Goal: Task Accomplishment & Management: Complete application form

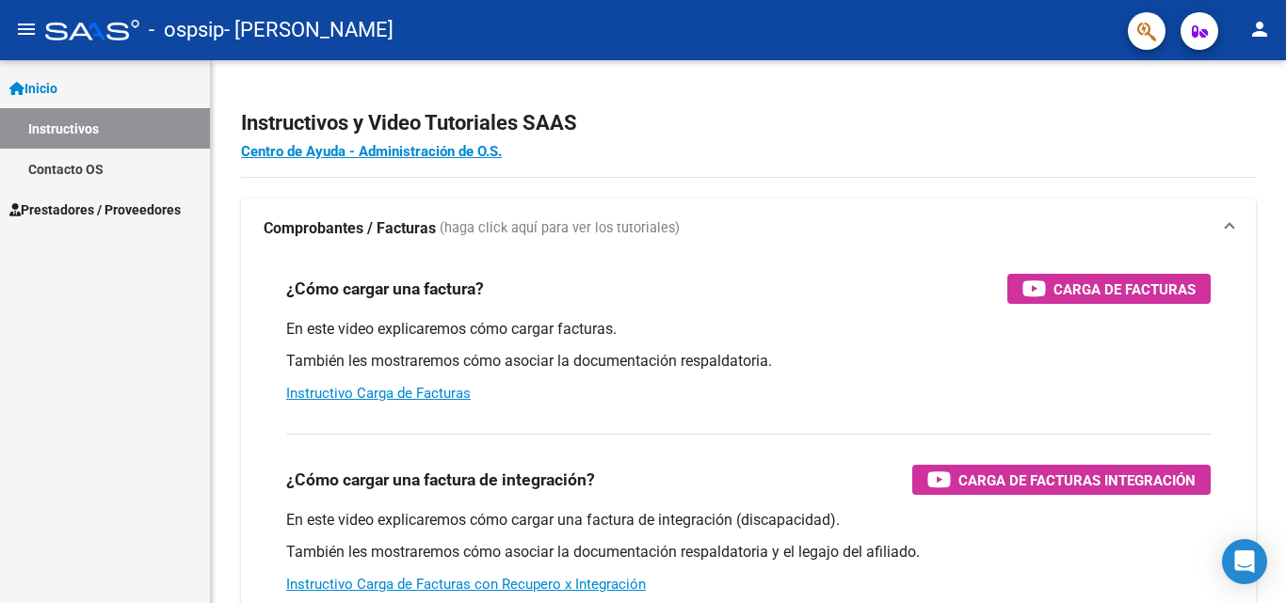
click at [162, 208] on span "Prestadores / Proveedores" at bounding box center [94, 210] width 171 height 21
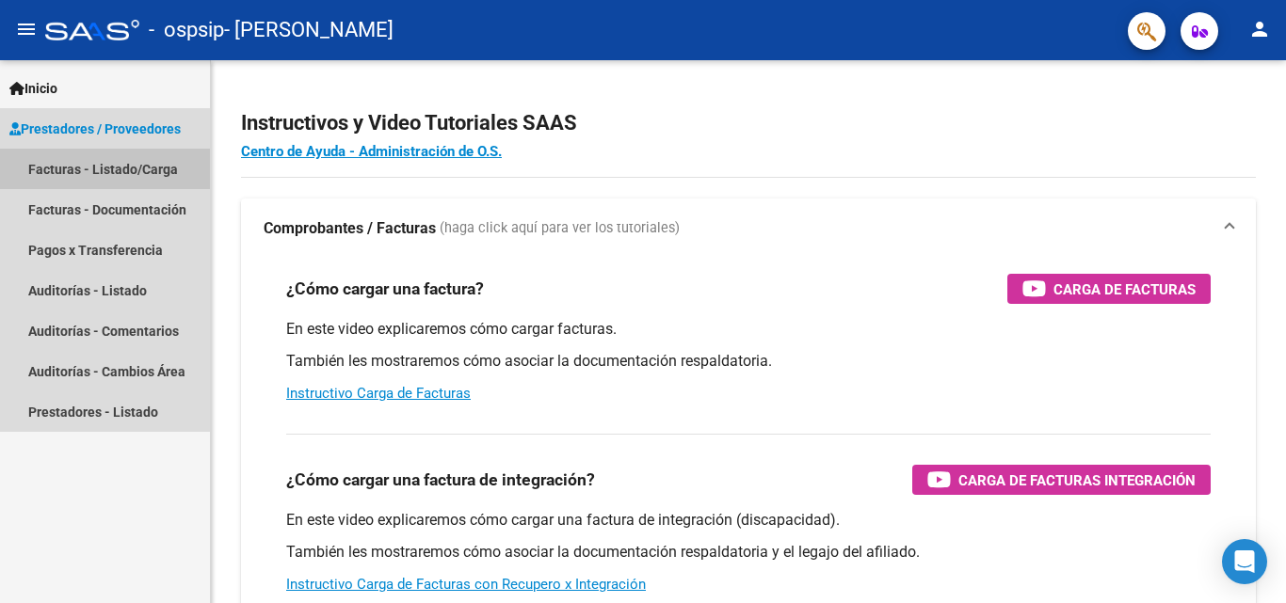
click at [175, 166] on link "Facturas - Listado/Carga" at bounding box center [105, 169] width 210 height 40
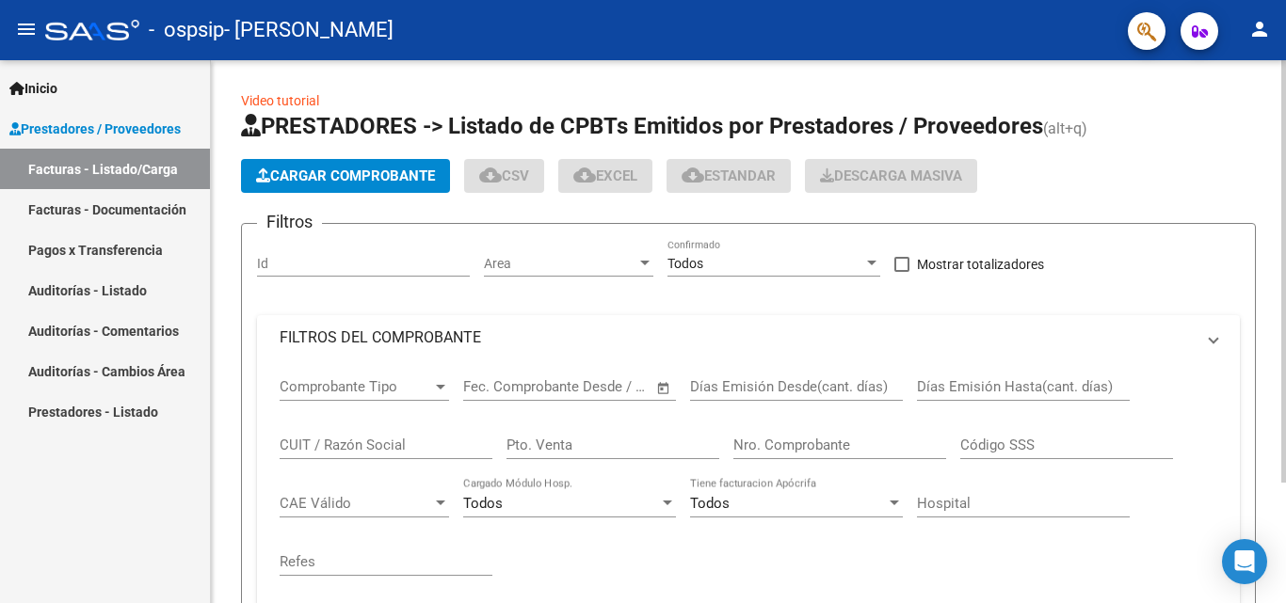
click at [297, 159] on button "Cargar Comprobante" at bounding box center [345, 176] width 209 height 34
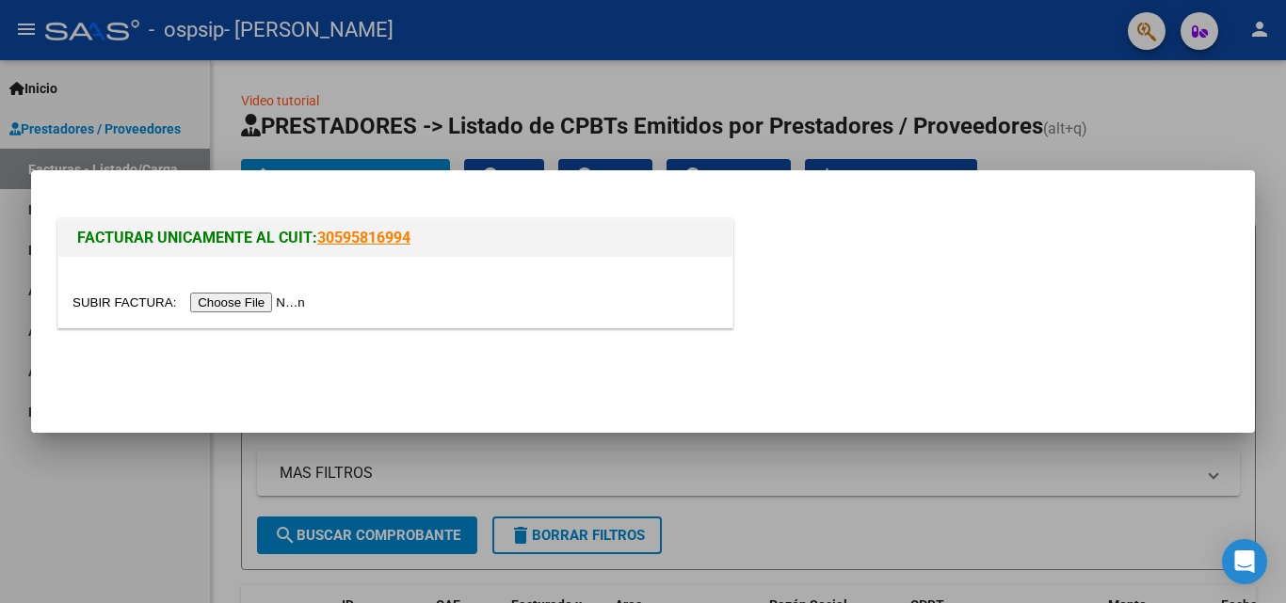
click at [284, 298] on input "file" at bounding box center [191, 303] width 238 height 20
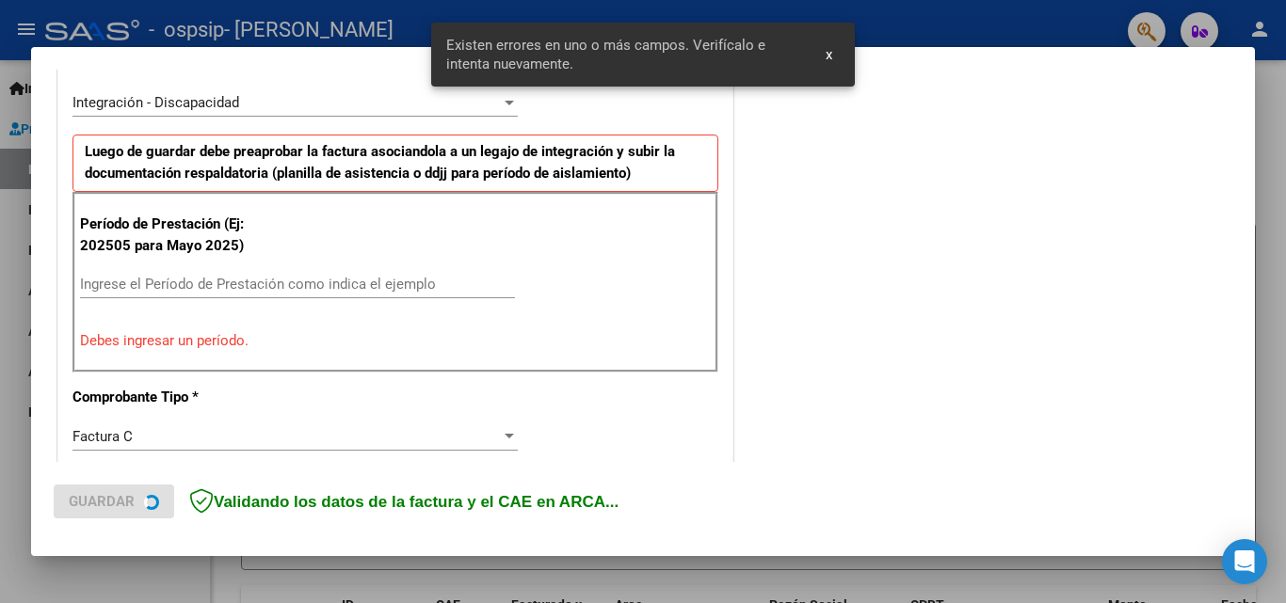
scroll to position [460, 0]
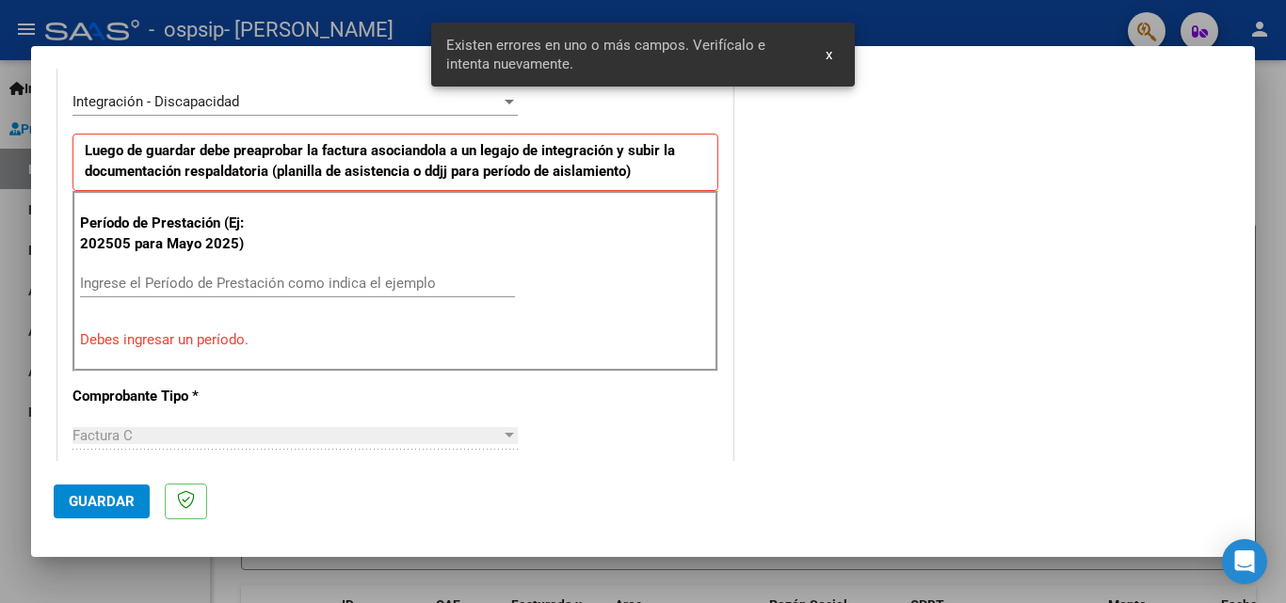
click at [371, 284] on input "Ingrese el Período de Prestación como indica el ejemplo" at bounding box center [297, 283] width 435 height 17
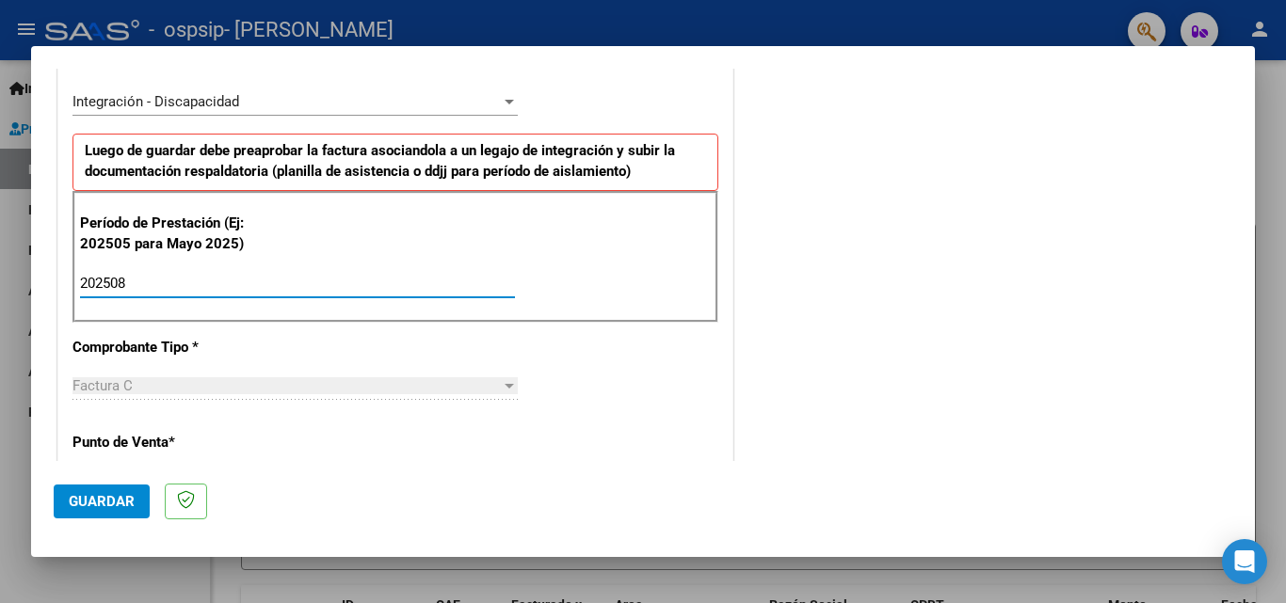
type input "202508"
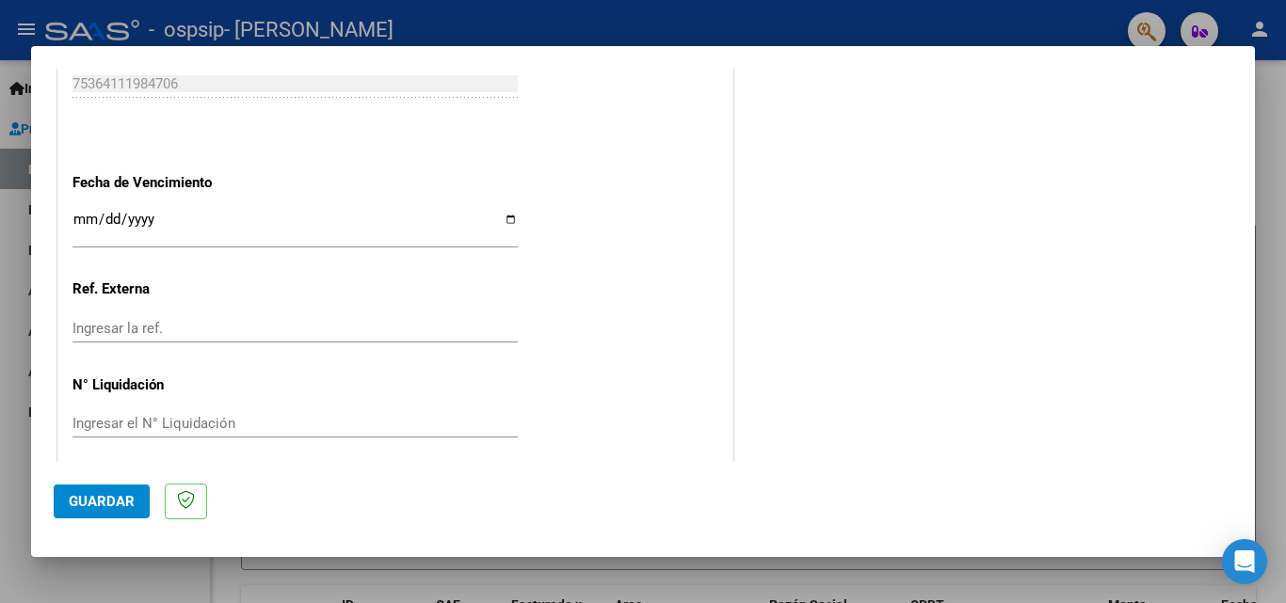
scroll to position [1264, 0]
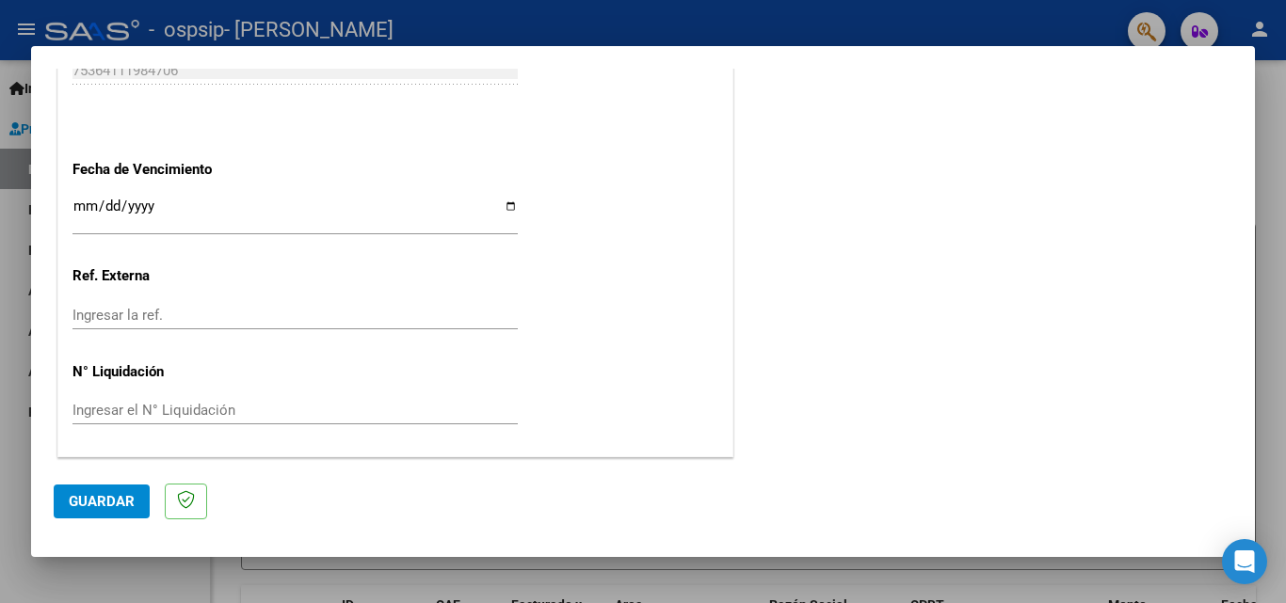
click at [505, 201] on input "Ingresar la fecha" at bounding box center [294, 214] width 445 height 30
type input "[DATE]"
click at [82, 493] on span "Guardar" at bounding box center [102, 501] width 66 height 17
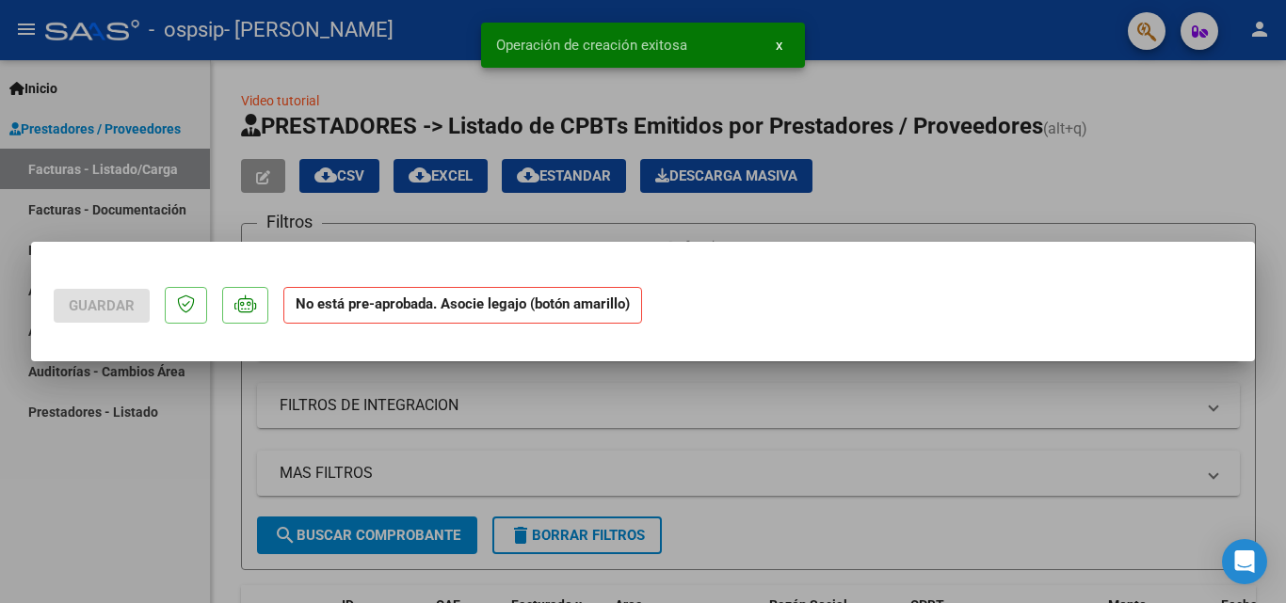
scroll to position [0, 0]
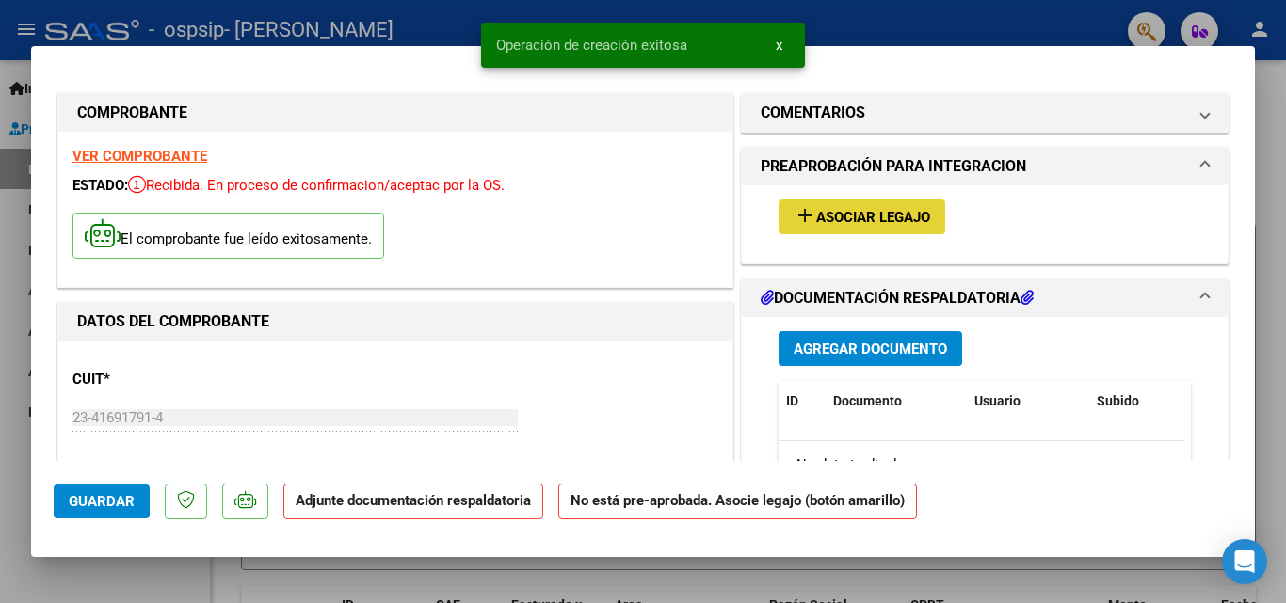
click at [816, 211] on span "Asociar Legajo" at bounding box center [873, 217] width 114 height 17
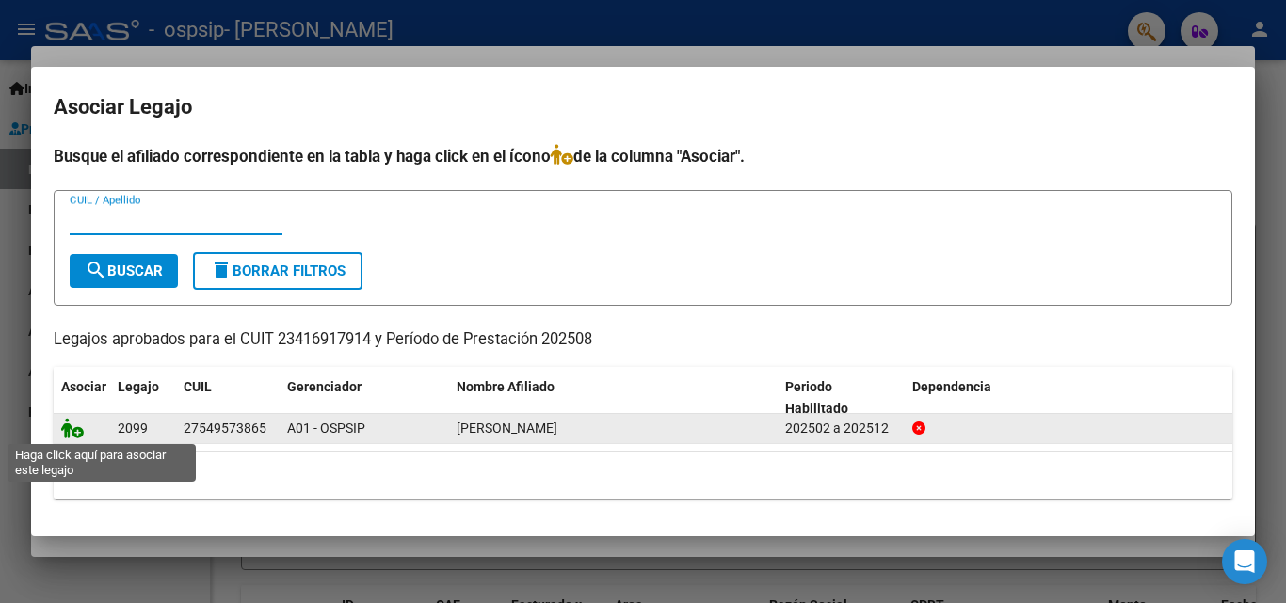
click at [80, 430] on icon at bounding box center [72, 428] width 23 height 21
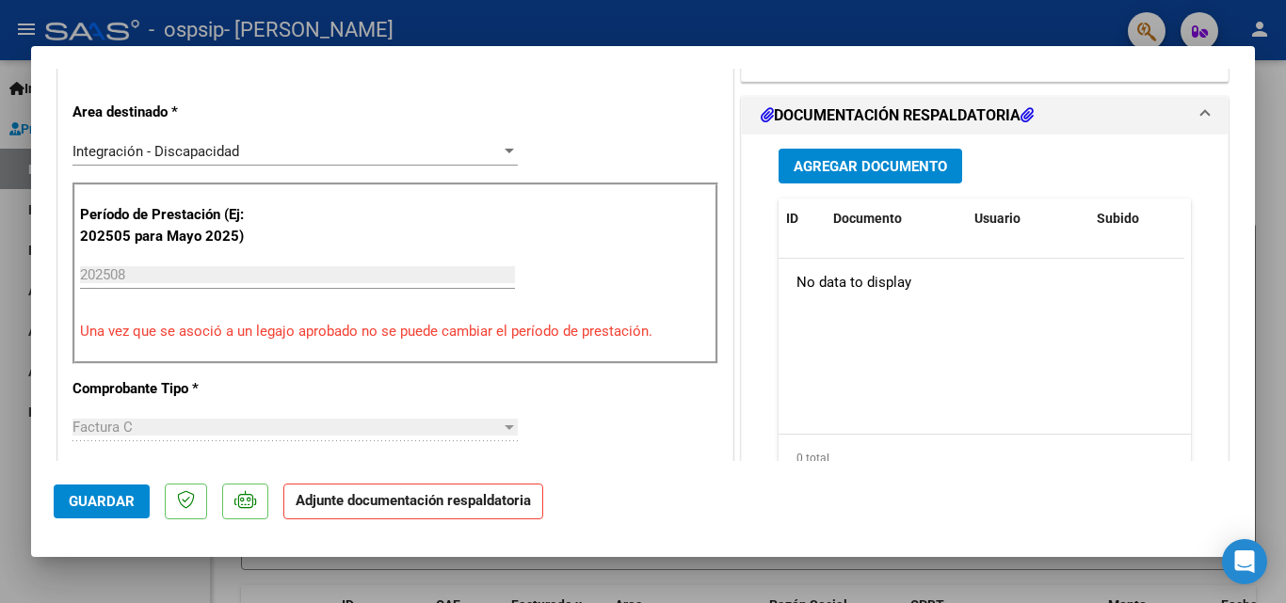
scroll to position [434, 0]
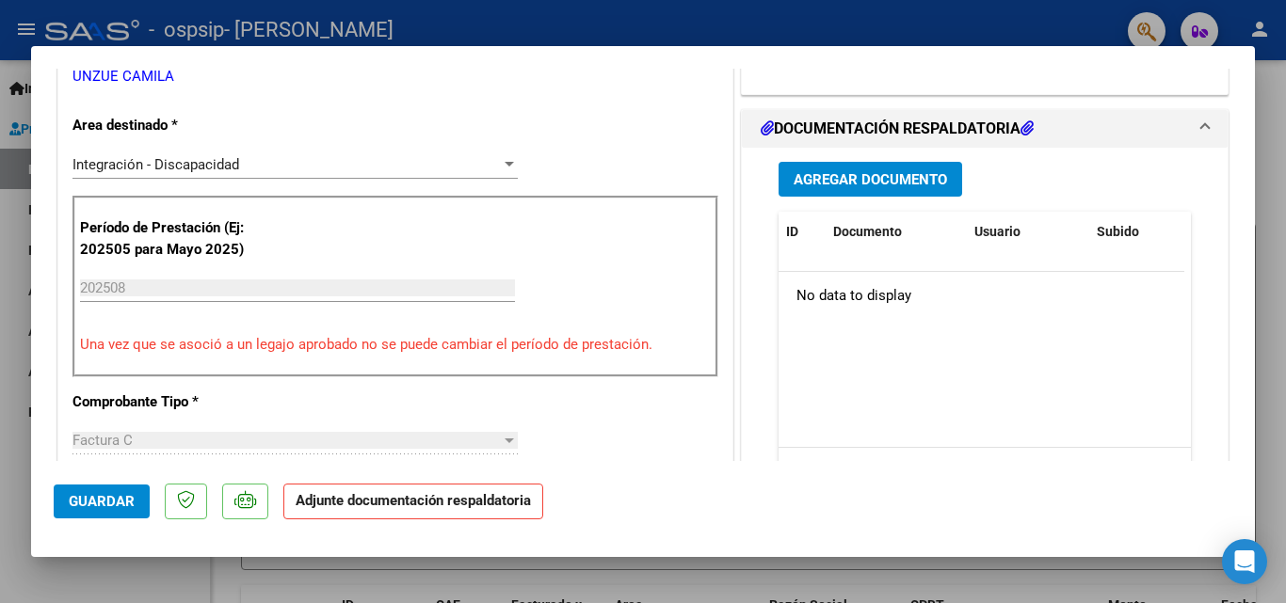
click at [817, 174] on span "Agregar Documento" at bounding box center [870, 179] width 153 height 17
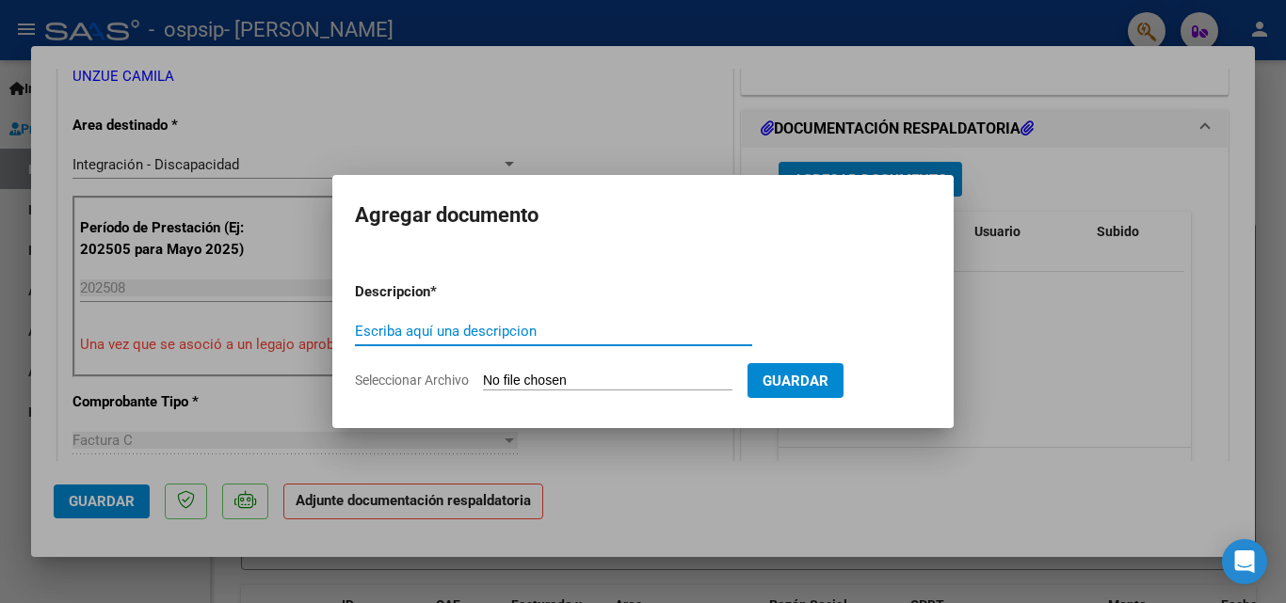
click at [568, 323] on input "Escriba aquí una descripcion" at bounding box center [553, 331] width 397 height 17
type input "cud"
click at [573, 382] on input "Seleccionar Archivo" at bounding box center [607, 382] width 249 height 18
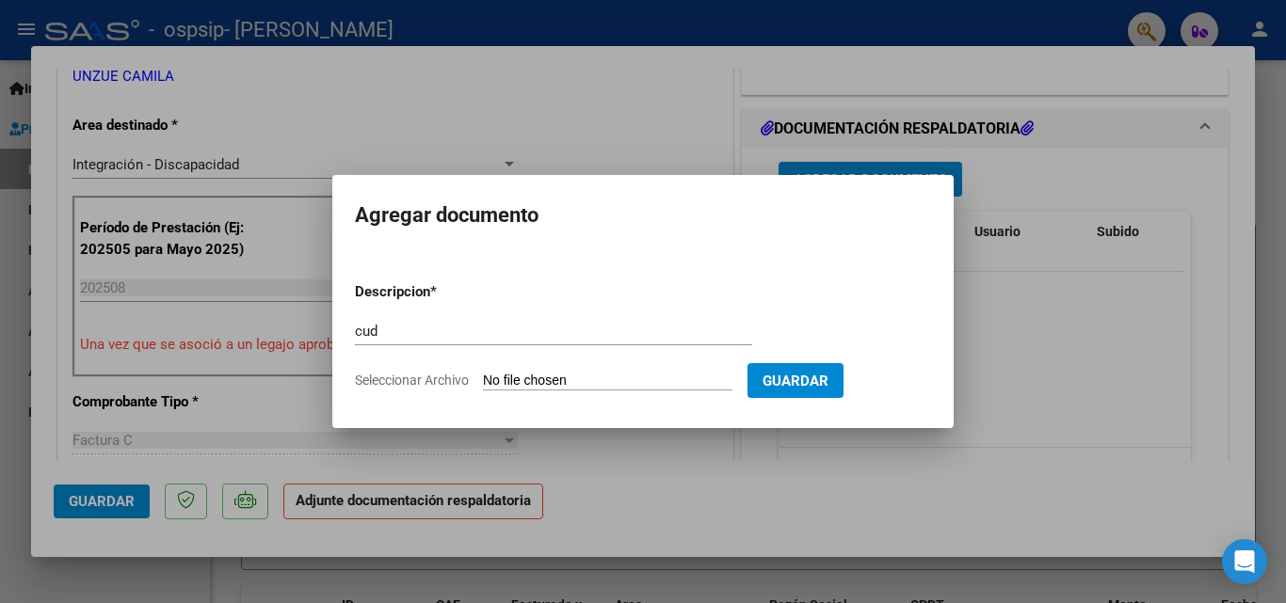
type input "C:\fakepath\CUD [PERSON_NAME].pdf"
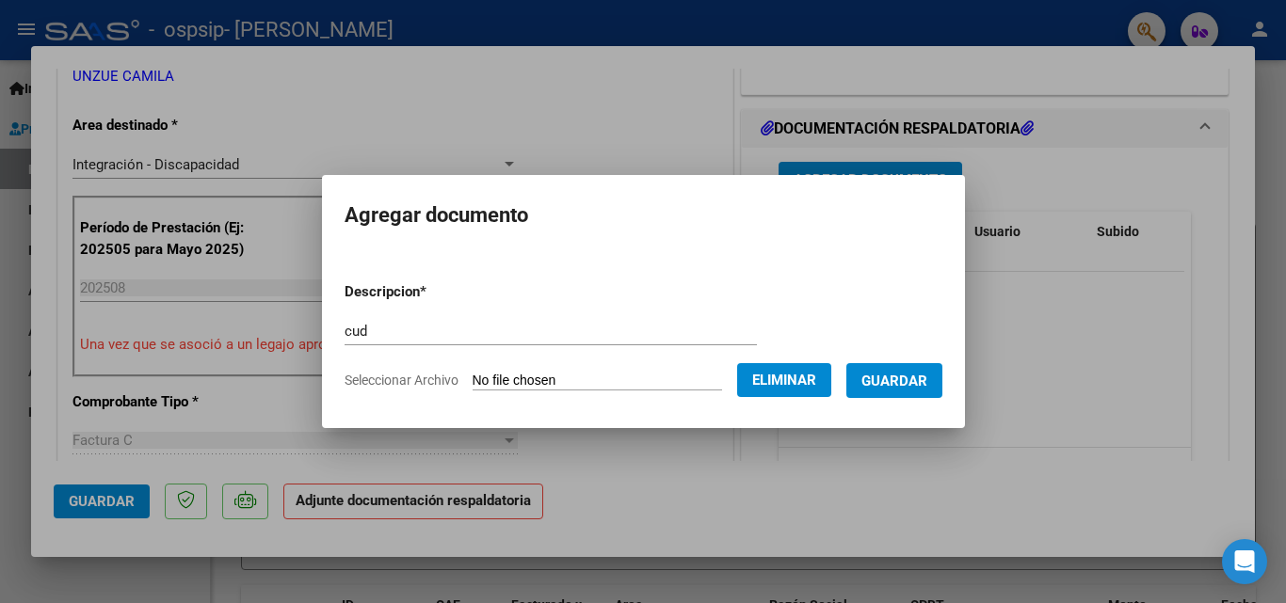
click at [892, 378] on span "Guardar" at bounding box center [894, 381] width 66 height 17
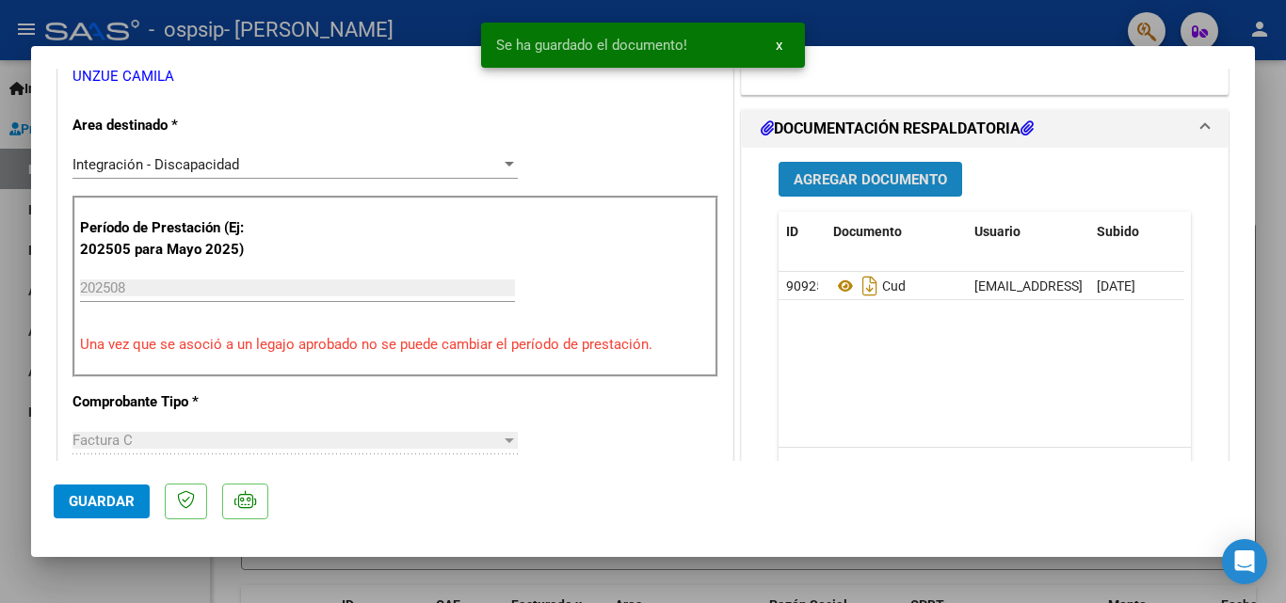
click at [876, 179] on span "Agregar Documento" at bounding box center [870, 179] width 153 height 17
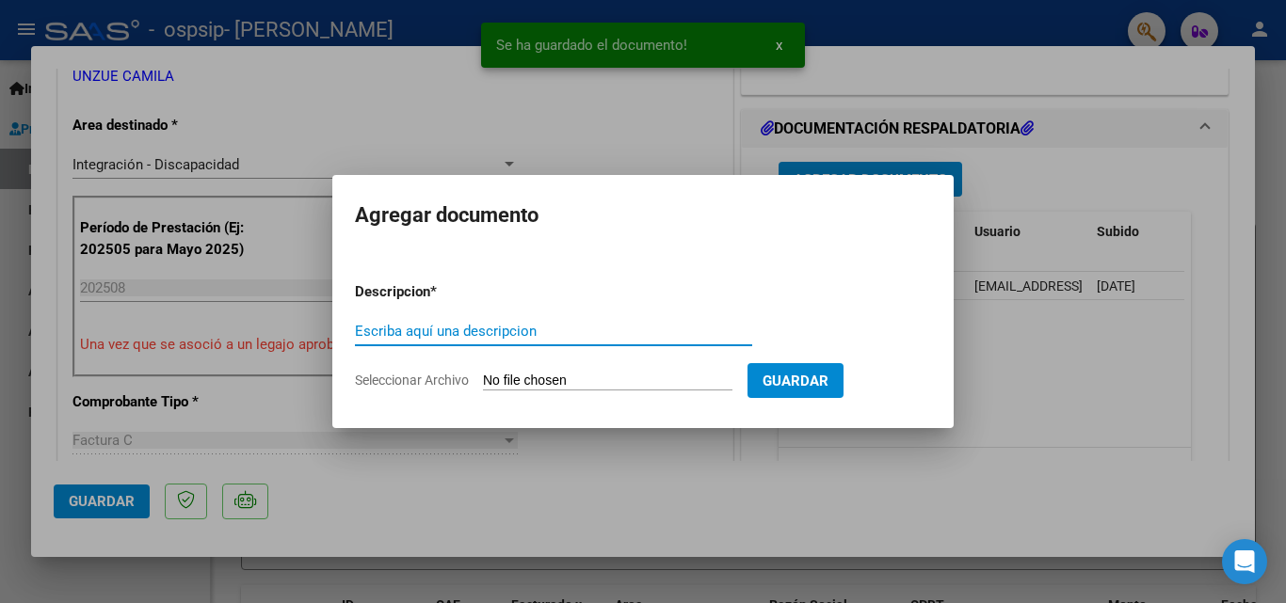
click at [536, 369] on form "Descripcion * Escriba aquí una descripcion Seleccionar Archivo Guardar" at bounding box center [643, 335] width 576 height 137
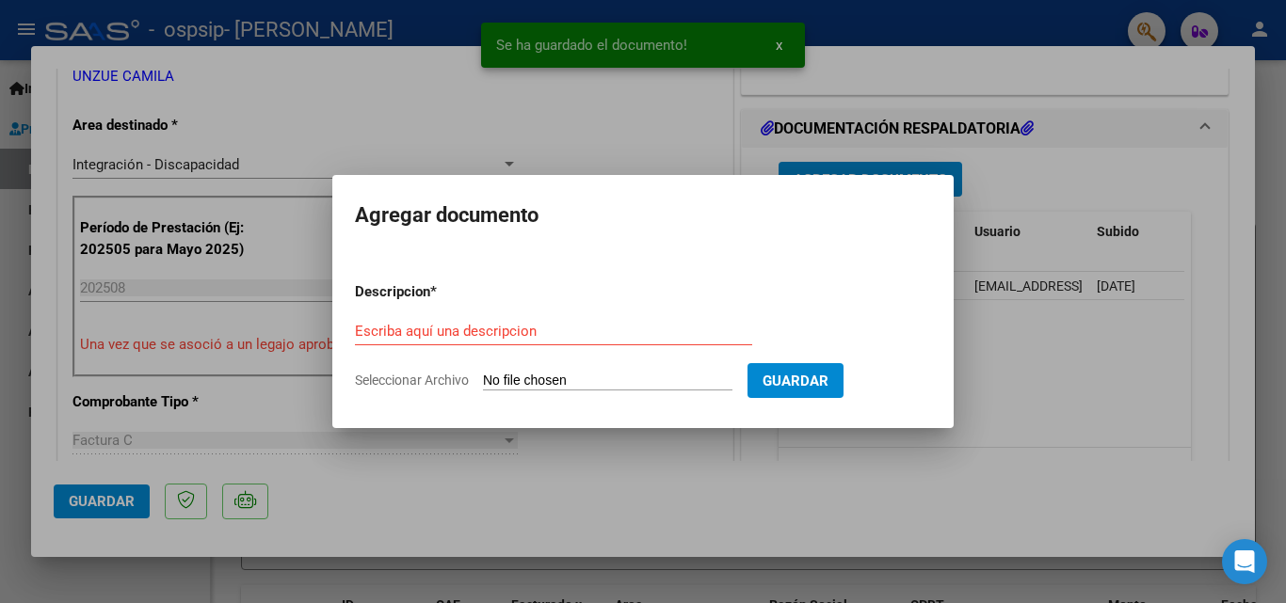
click at [538, 371] on form "Descripcion * Escriba aquí una descripcion Seleccionar Archivo Guardar" at bounding box center [643, 335] width 576 height 137
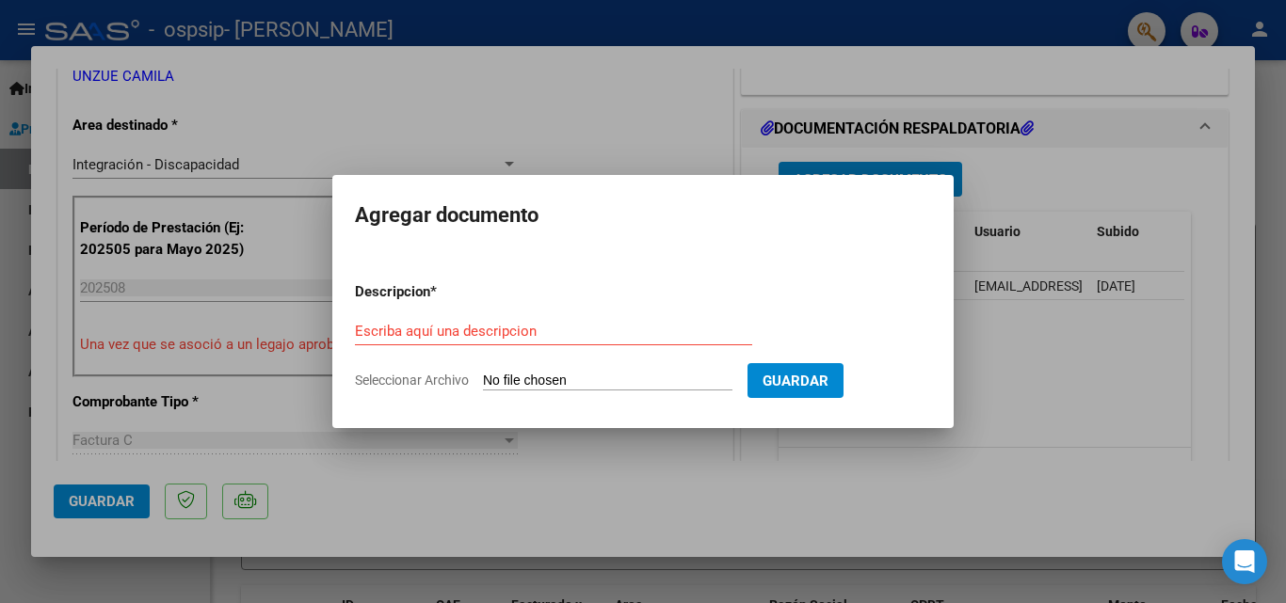
click at [524, 330] on input "Escriba aquí una descripcion" at bounding box center [553, 331] width 397 height 17
type input "o"
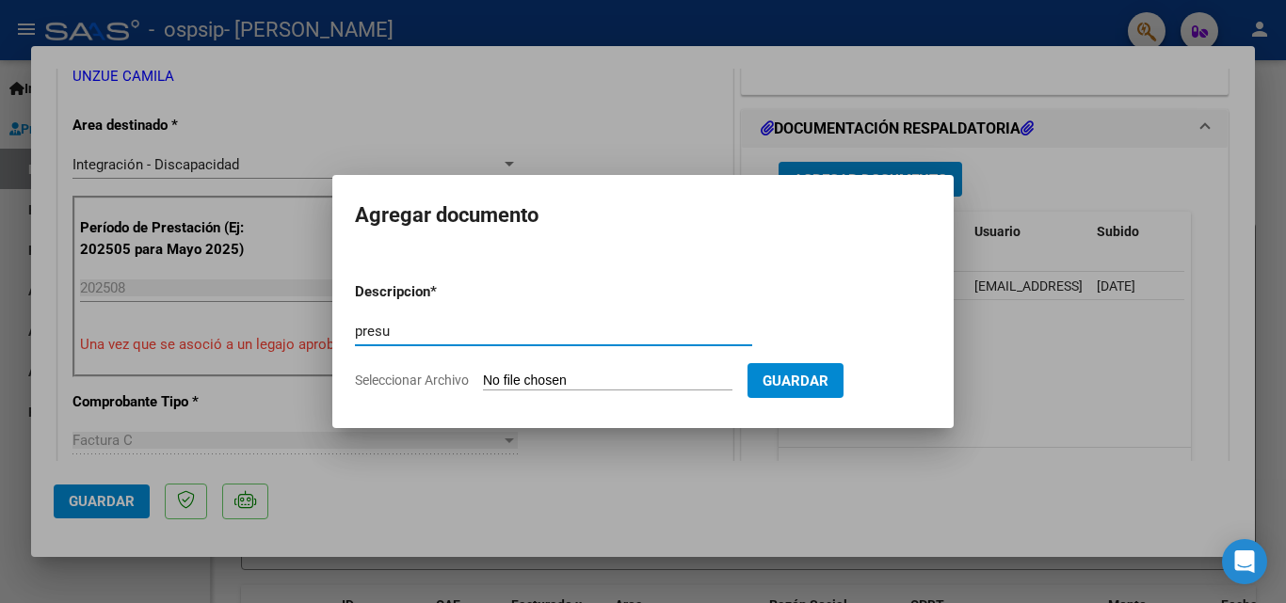
type input "presu"
click at [552, 373] on input "Seleccionar Archivo" at bounding box center [607, 382] width 249 height 18
type input "C:\fakepath\PRESUPUESTO.pdf"
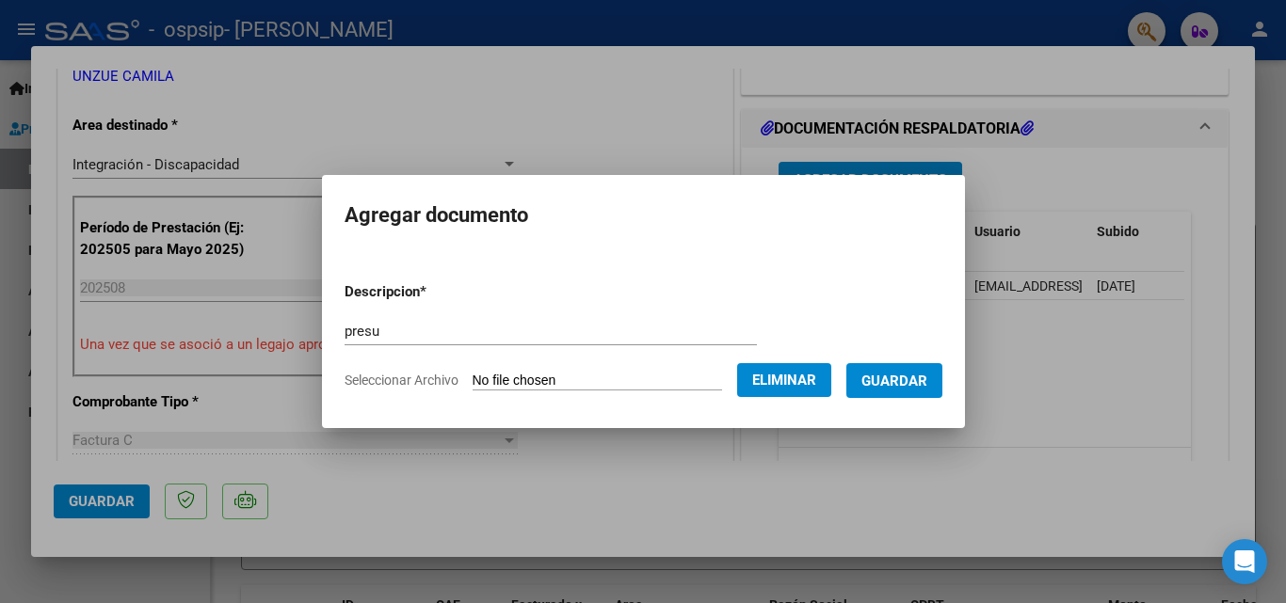
click at [908, 390] on button "Guardar" at bounding box center [894, 380] width 96 height 35
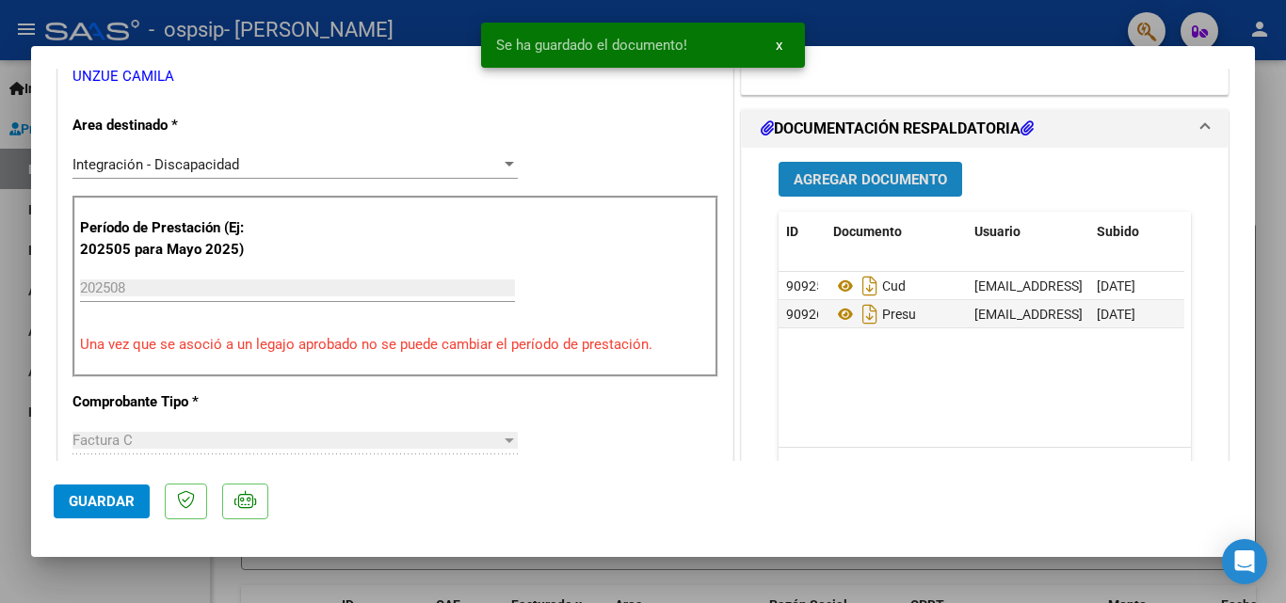
click at [878, 184] on span "Agregar Documento" at bounding box center [870, 179] width 153 height 17
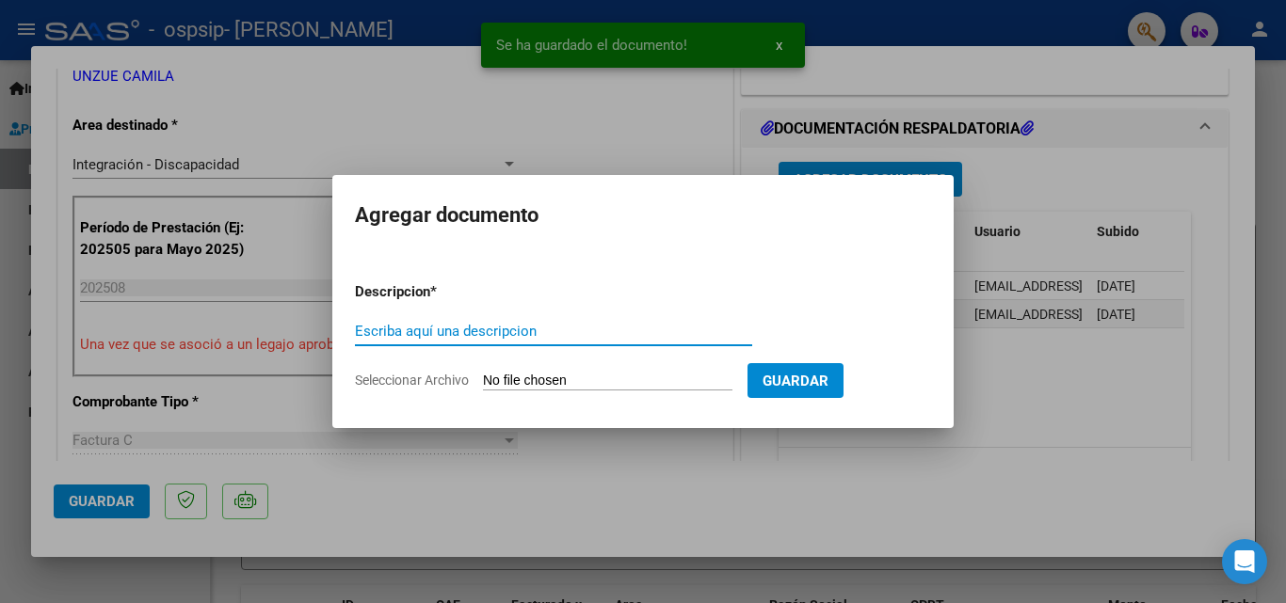
click at [681, 335] on input "Escriba aquí una descripcion" at bounding box center [553, 331] width 397 height 17
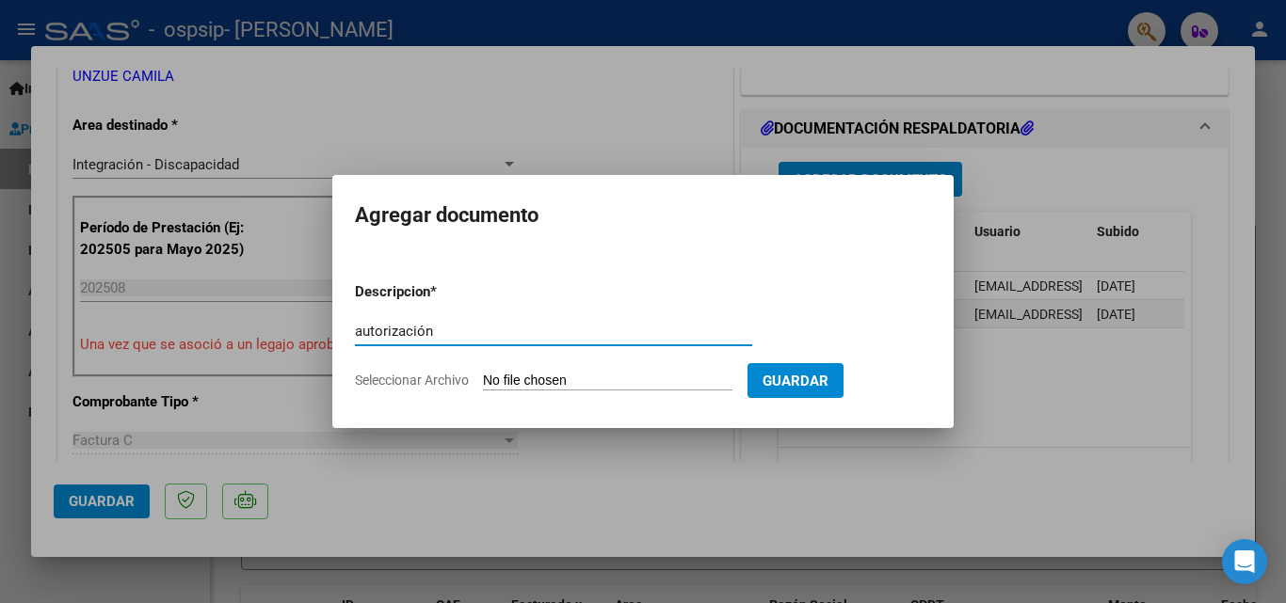
type input "autorización"
click at [525, 378] on input "Seleccionar Archivo" at bounding box center [607, 382] width 249 height 18
type input "C:\fakepath\[PERSON_NAME] OCUPACIONAL AUTORIZACION 2025 SEGUN RESOLUCION 360 22…"
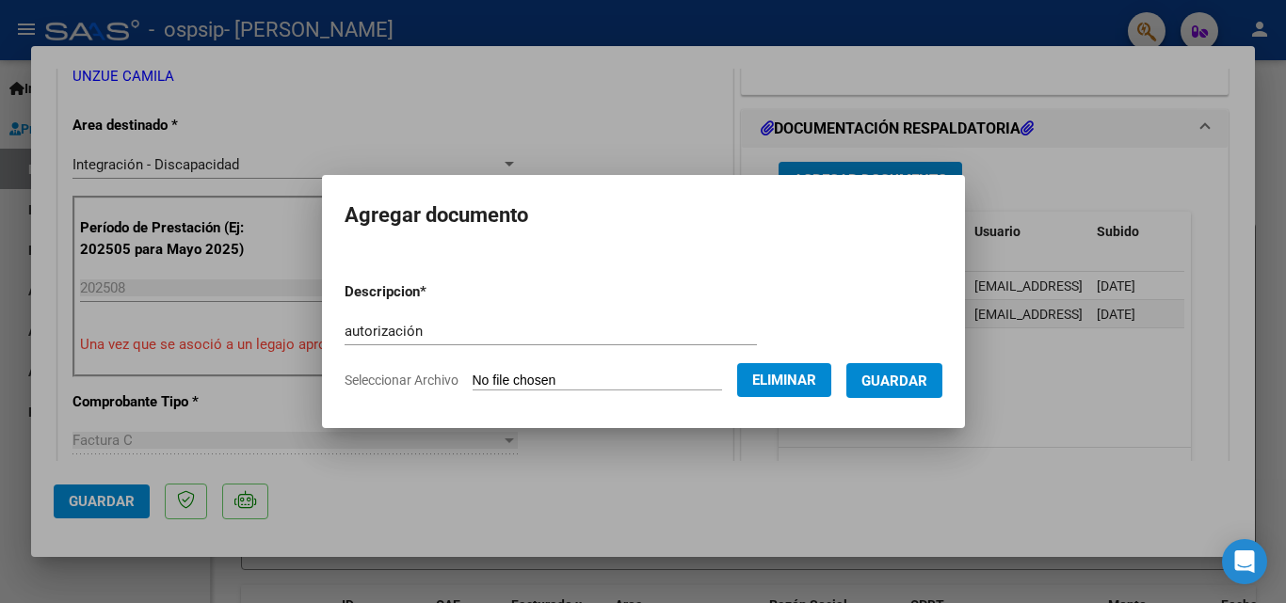
click at [927, 384] on span "Guardar" at bounding box center [894, 381] width 66 height 17
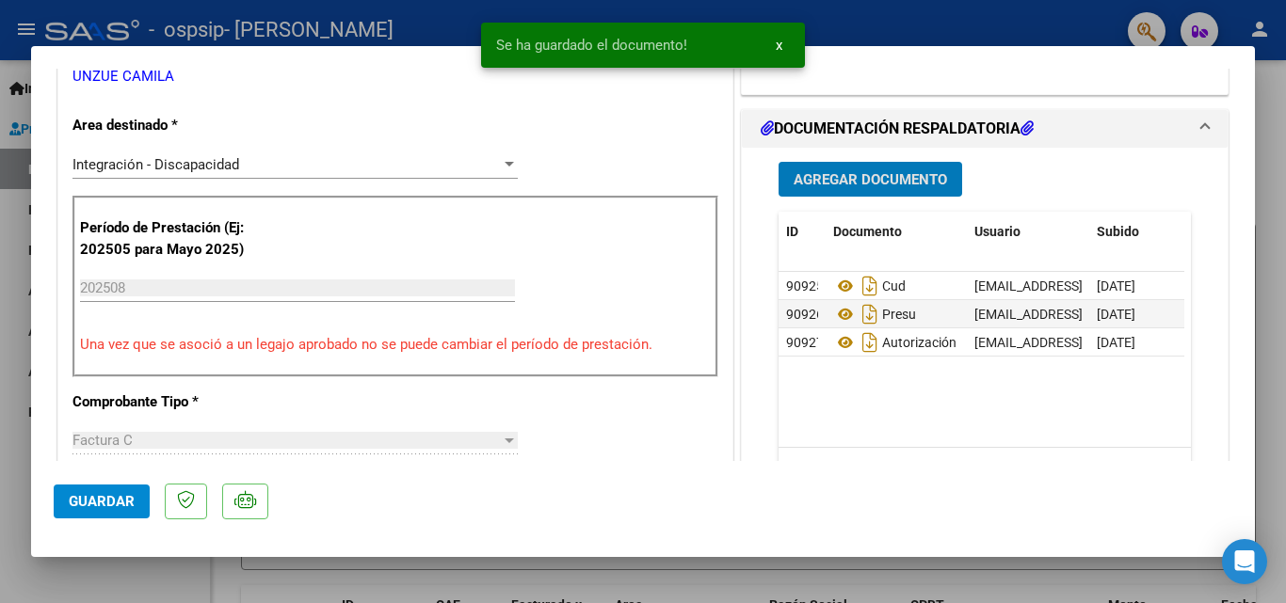
click at [902, 169] on button "Agregar Documento" at bounding box center [871, 179] width 184 height 35
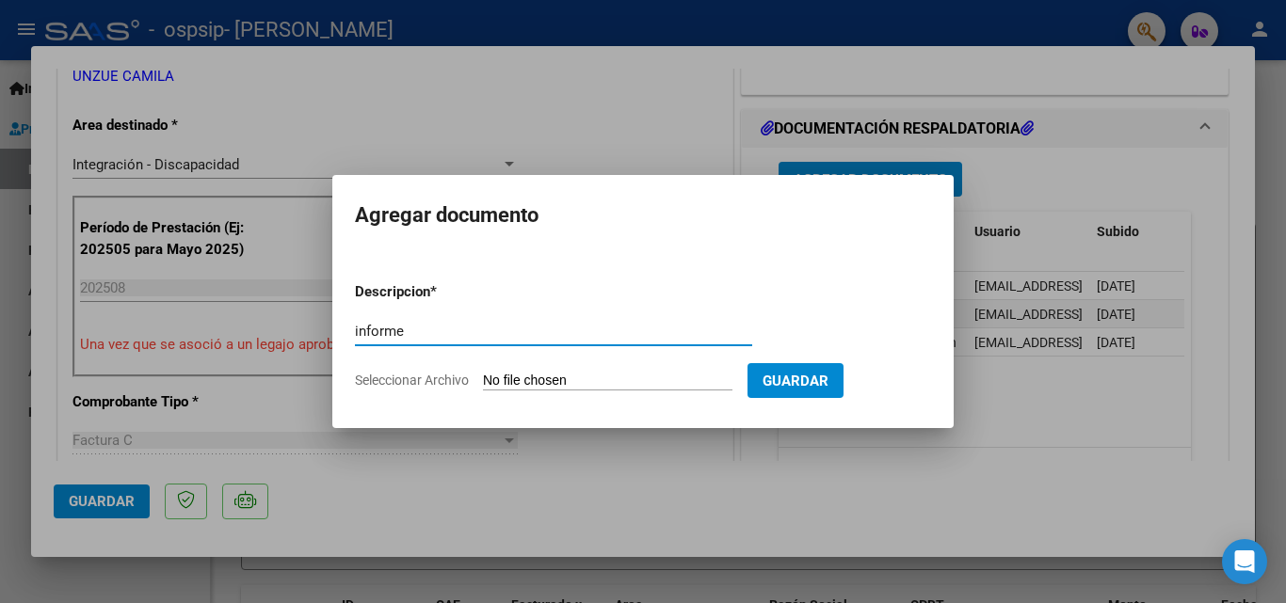
type input "informe"
click at [611, 363] on form "Descripcion * informe Escriba aquí una descripcion Seleccionar Archivo Guardar" at bounding box center [643, 335] width 576 height 137
click at [614, 377] on input "Seleccionar Archivo" at bounding box center [607, 382] width 249 height 18
type input "C:\fakepath\Informe evolutivo Vinculos- [PERSON_NAME] 2025.docx"
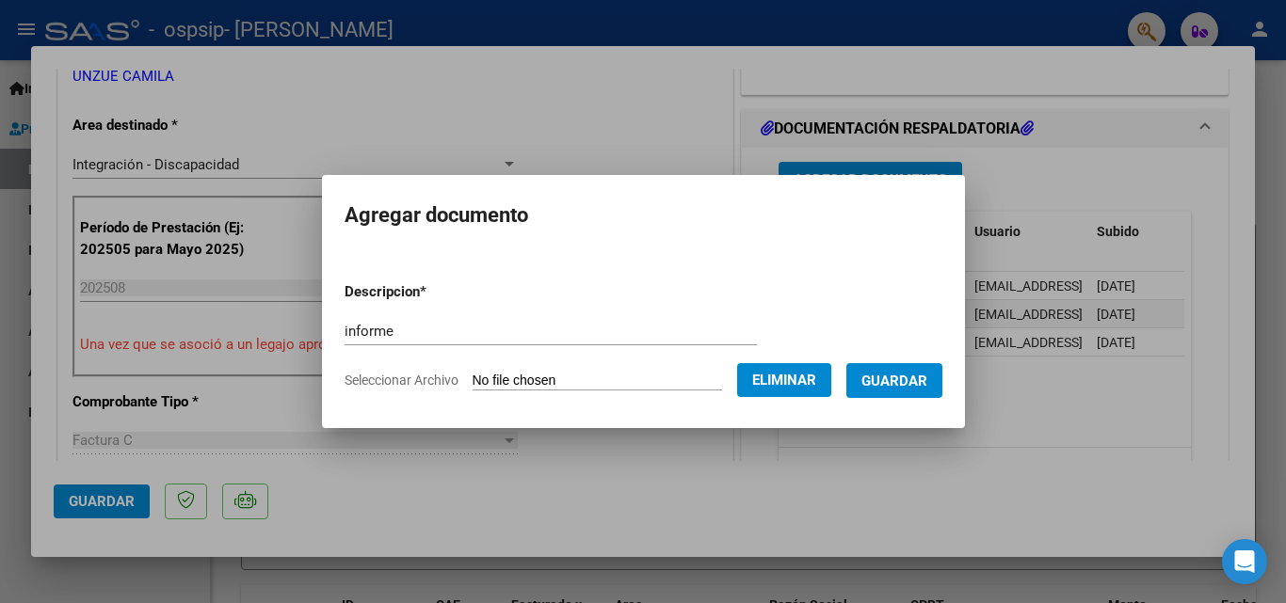
click at [906, 375] on span "Guardar" at bounding box center [894, 381] width 66 height 17
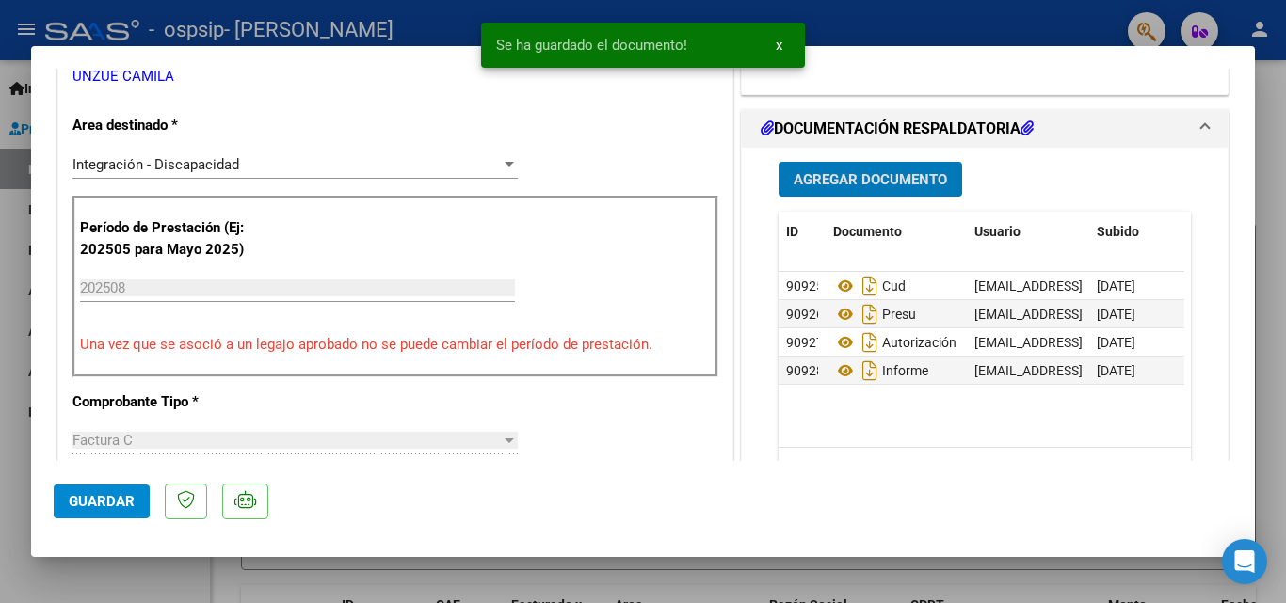
click at [854, 169] on button "Agregar Documento" at bounding box center [871, 179] width 184 height 35
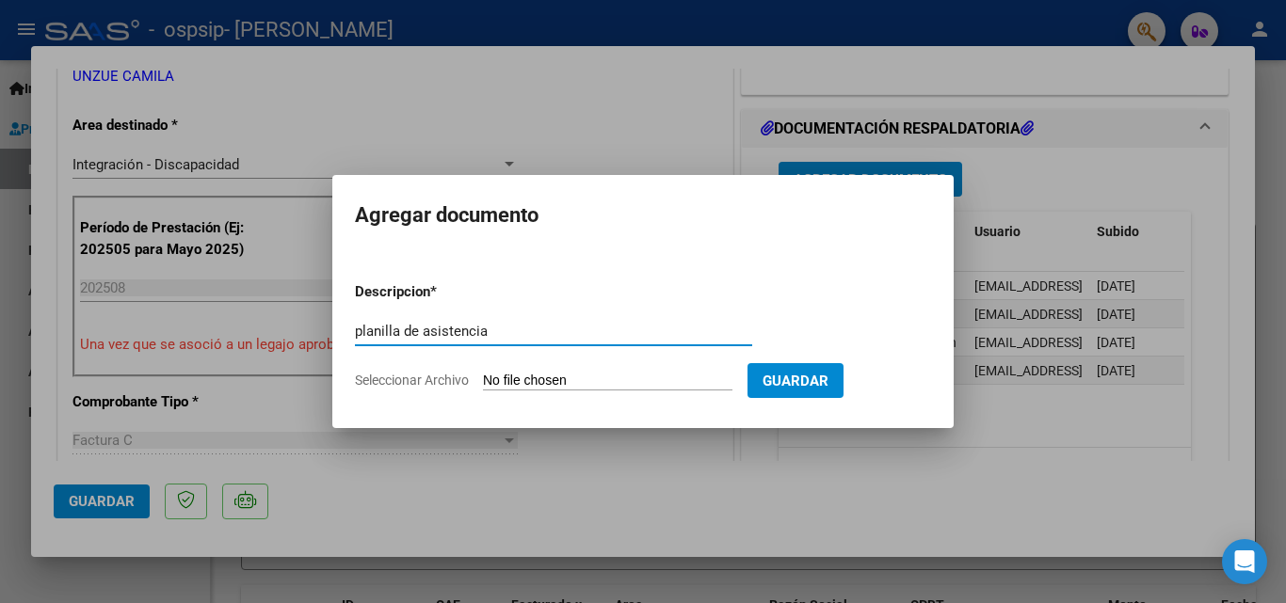
type input "planilla de asistencia"
click at [572, 373] on input "Seleccionar Archivo" at bounding box center [607, 382] width 249 height 18
type input "C:\fakepath\[PERSON_NAME] agosto (1).pdf"
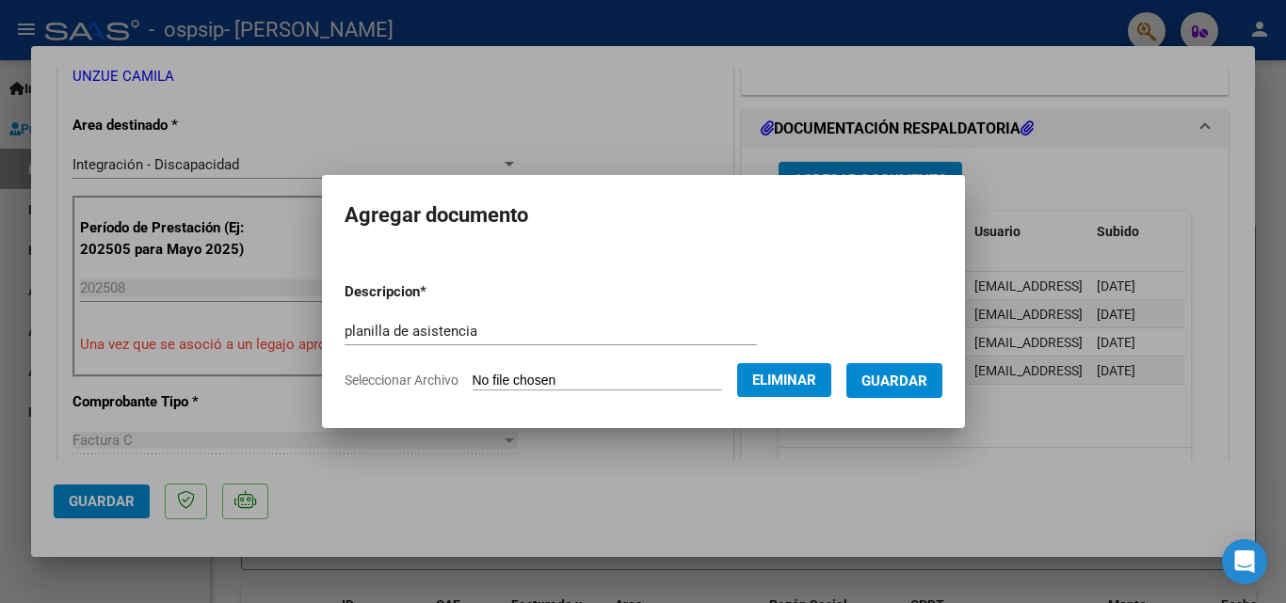
click at [927, 374] on span "Guardar" at bounding box center [894, 381] width 66 height 17
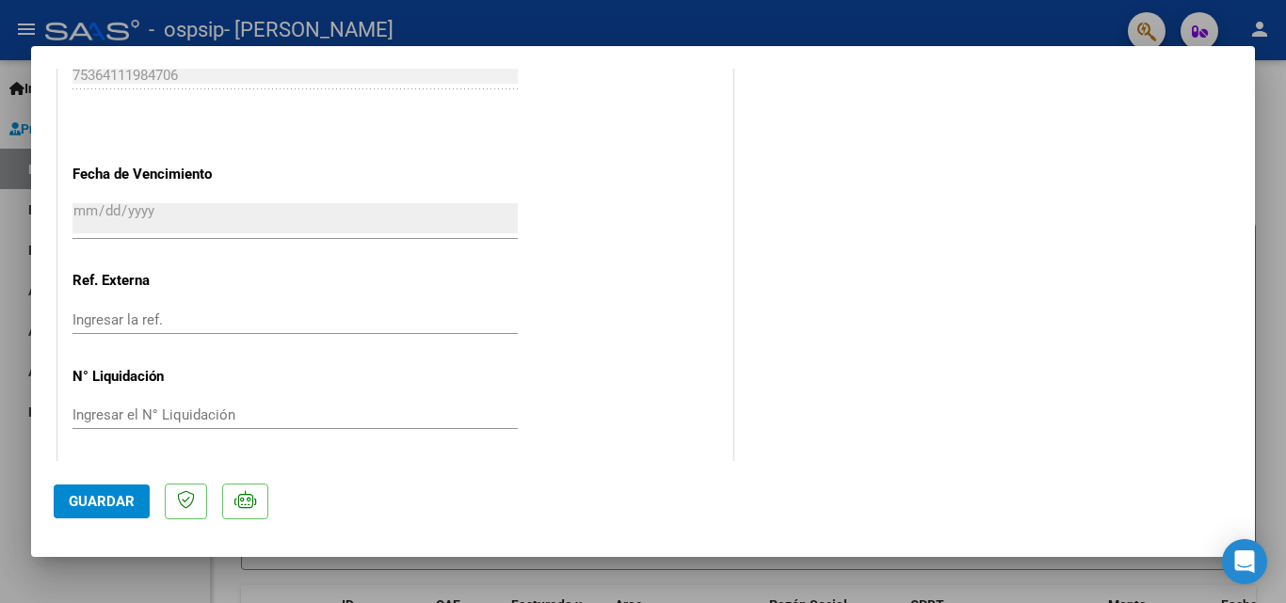
scroll to position [1293, 0]
click at [84, 490] on button "Guardar" at bounding box center [102, 502] width 96 height 34
